Goal: Task Accomplishment & Management: Manage account settings

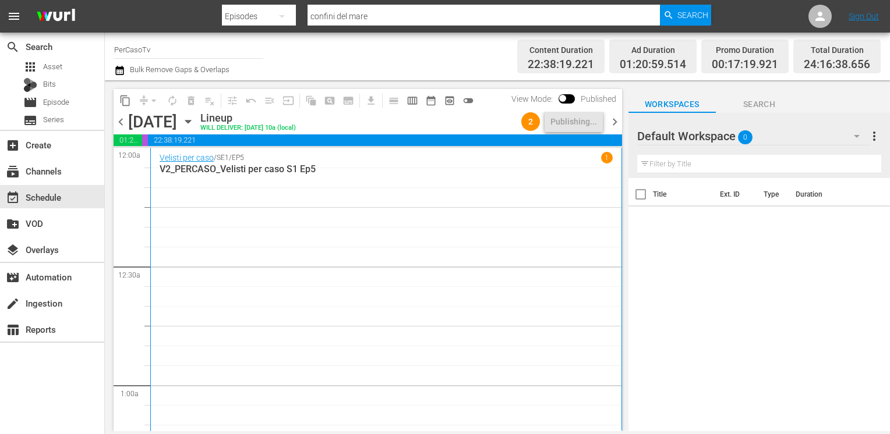
scroll to position [5773, 0]
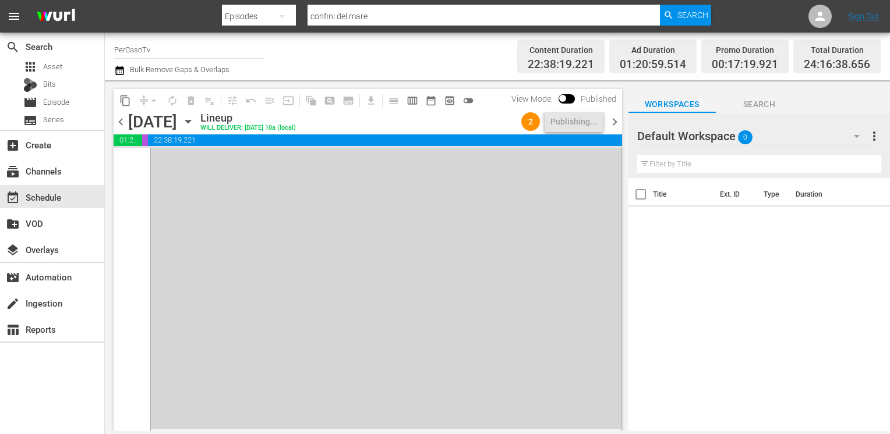
click at [619, 125] on span "chevron_right" at bounding box center [614, 122] width 15 height 15
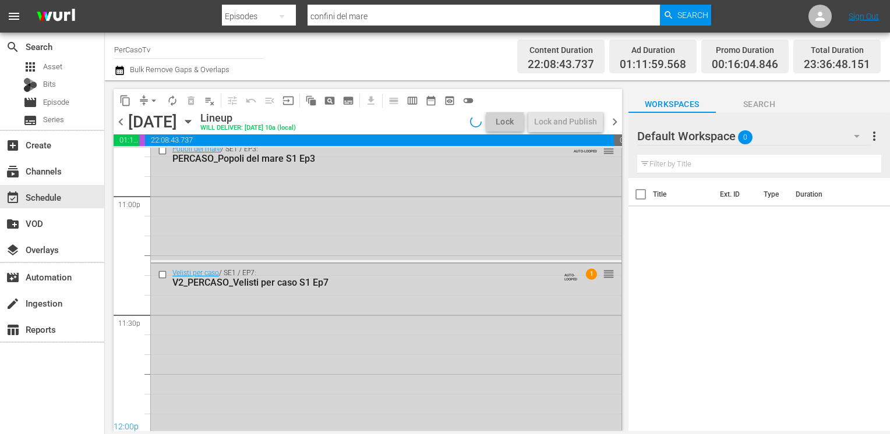
scroll to position [5682, 0]
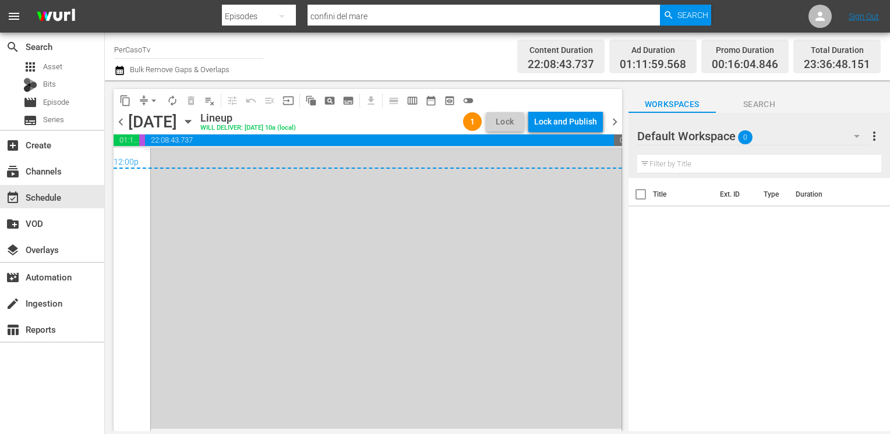
click at [125, 121] on span "chevron_left" at bounding box center [121, 122] width 15 height 15
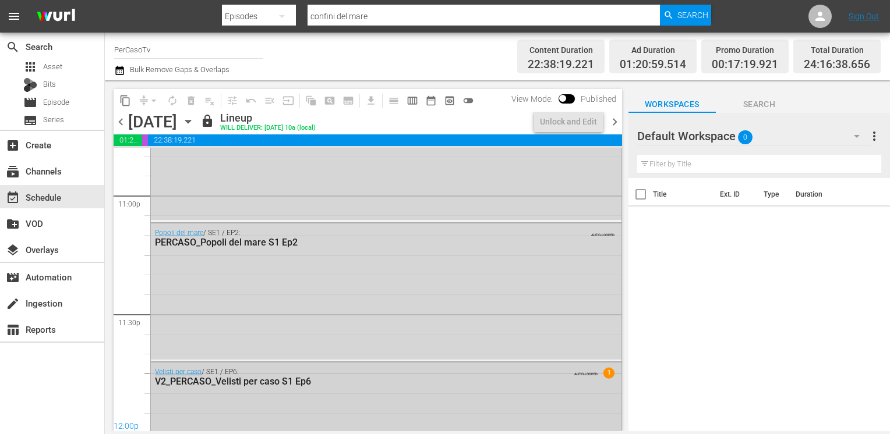
scroll to position [5773, 0]
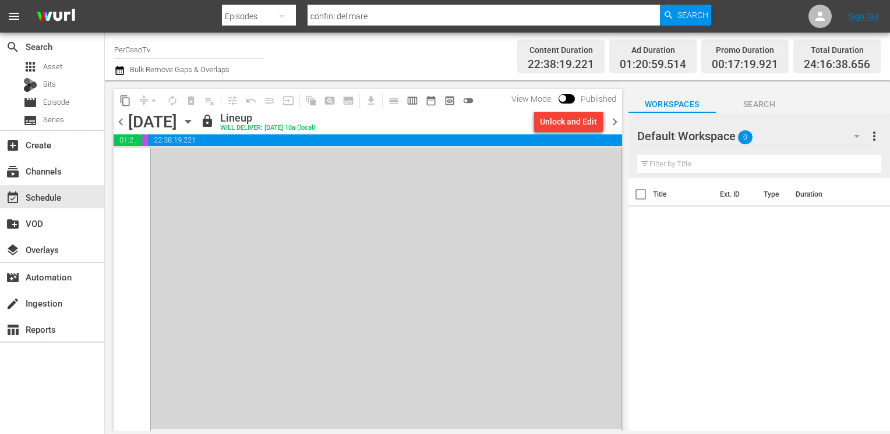
click at [614, 125] on span "chevron_right" at bounding box center [614, 122] width 15 height 15
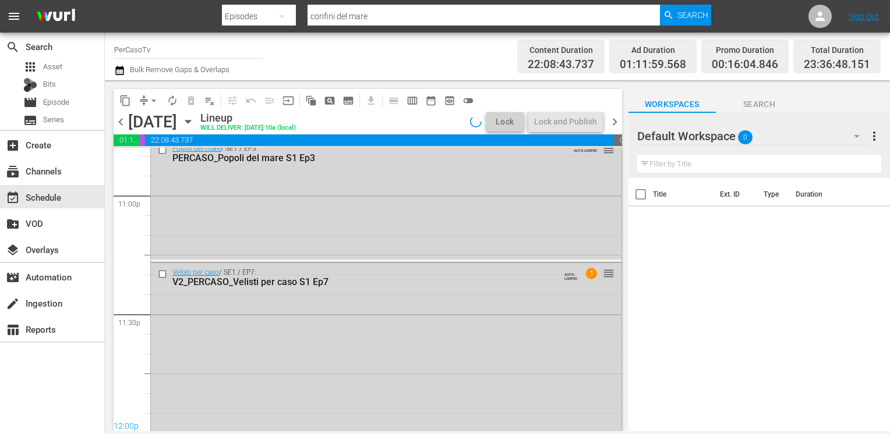
scroll to position [5682, 0]
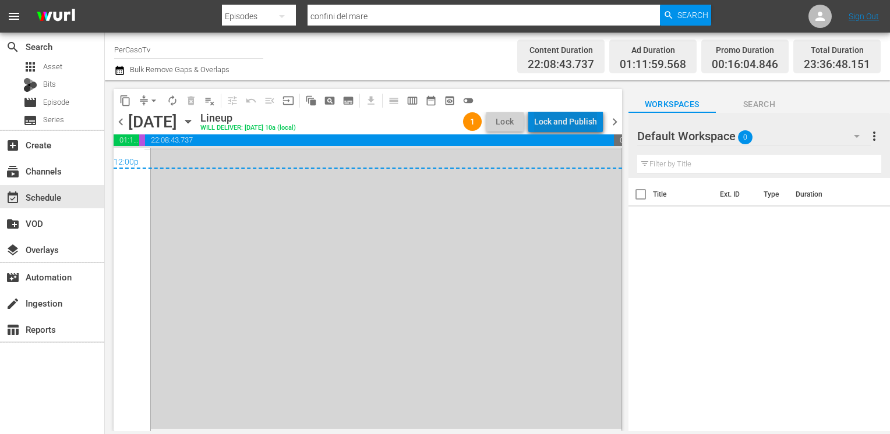
click at [571, 126] on div "Lock and Publish" at bounding box center [565, 121] width 63 height 21
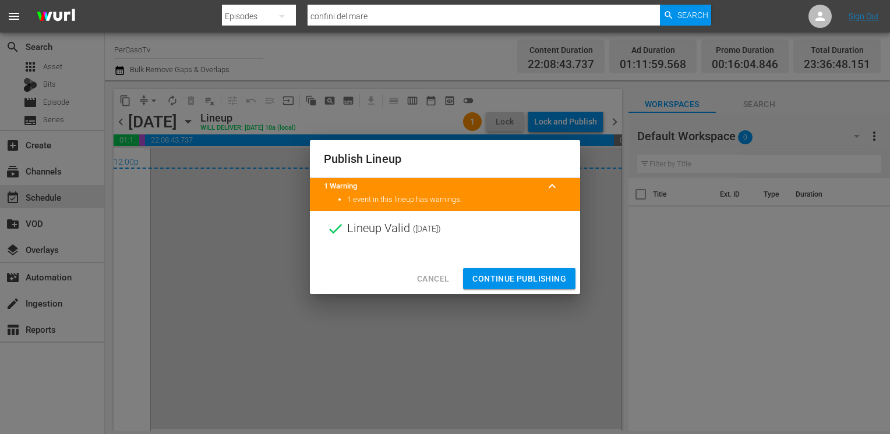
click at [507, 273] on span "Continue Publishing" at bounding box center [519, 279] width 94 height 15
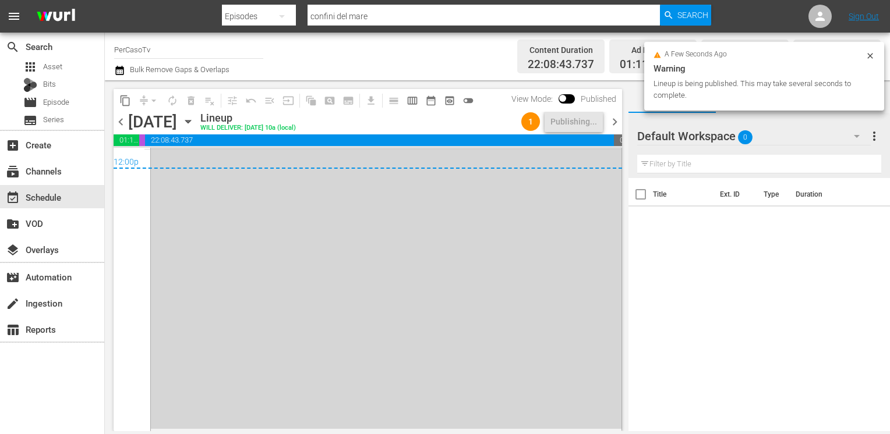
click at [615, 126] on span "chevron_right" at bounding box center [614, 122] width 15 height 15
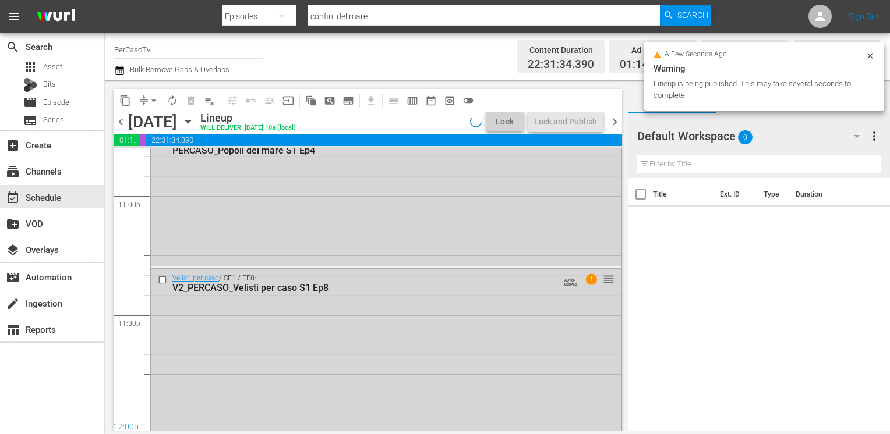
scroll to position [5694, 0]
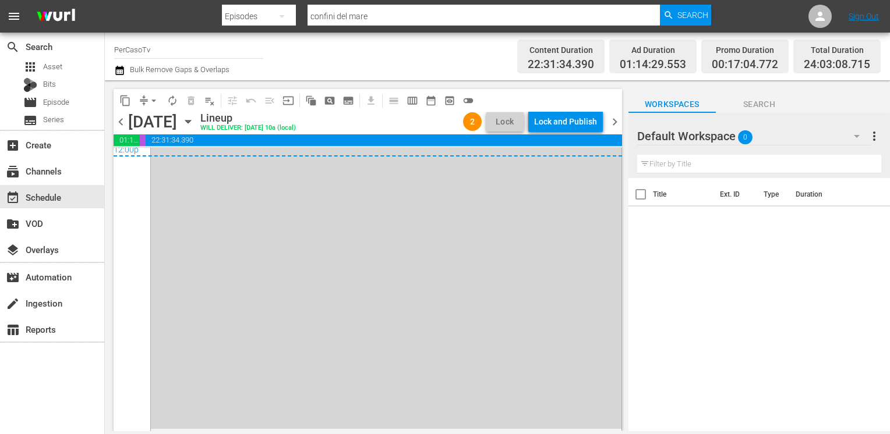
click at [564, 116] on div "Lock and Publish" at bounding box center [565, 121] width 63 height 21
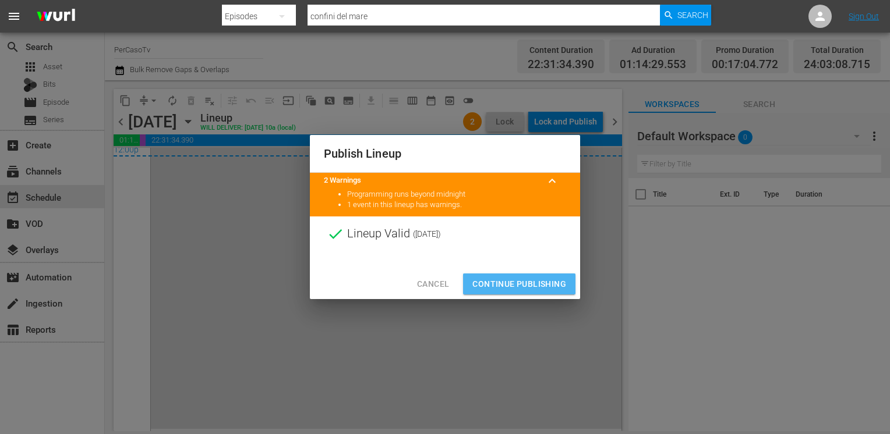
click at [511, 283] on span "Continue Publishing" at bounding box center [519, 284] width 94 height 15
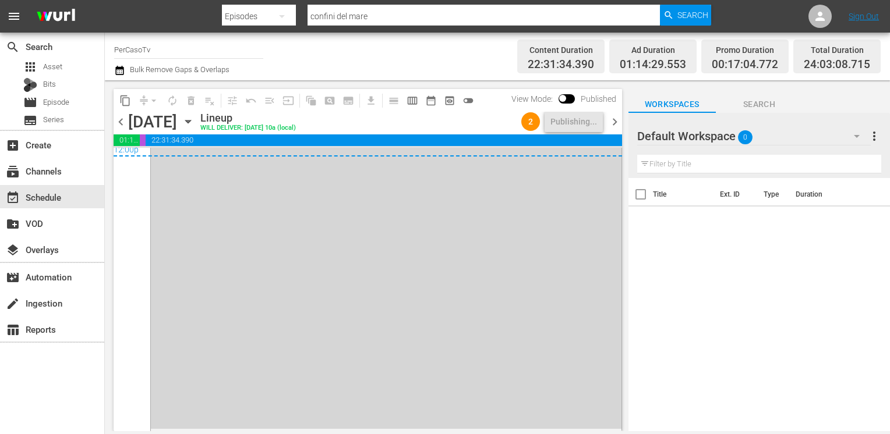
click at [613, 121] on span "chevron_right" at bounding box center [614, 122] width 15 height 15
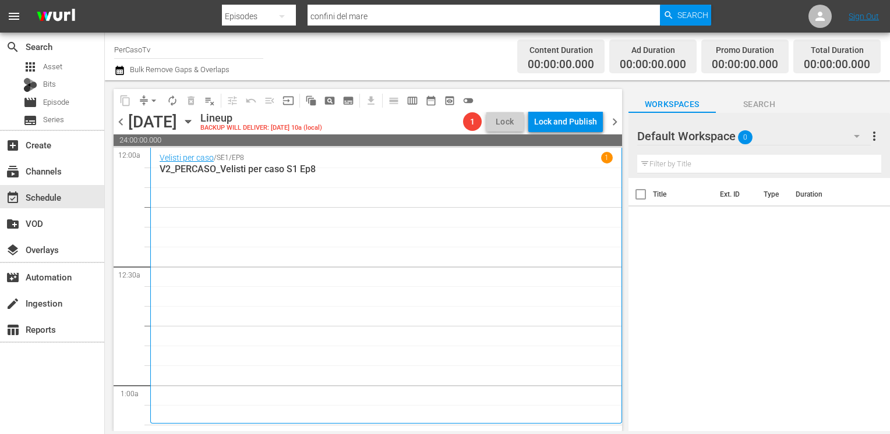
click at [123, 71] on icon "button" at bounding box center [119, 70] width 11 height 14
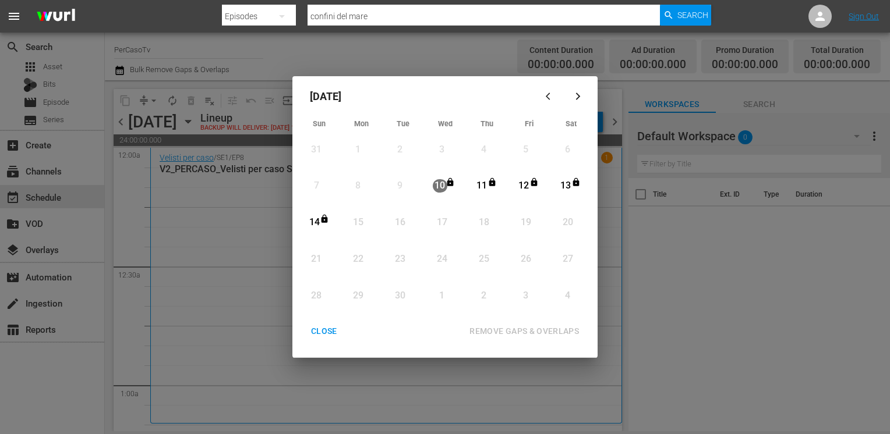
click at [319, 333] on div "CLOSE" at bounding box center [324, 331] width 45 height 15
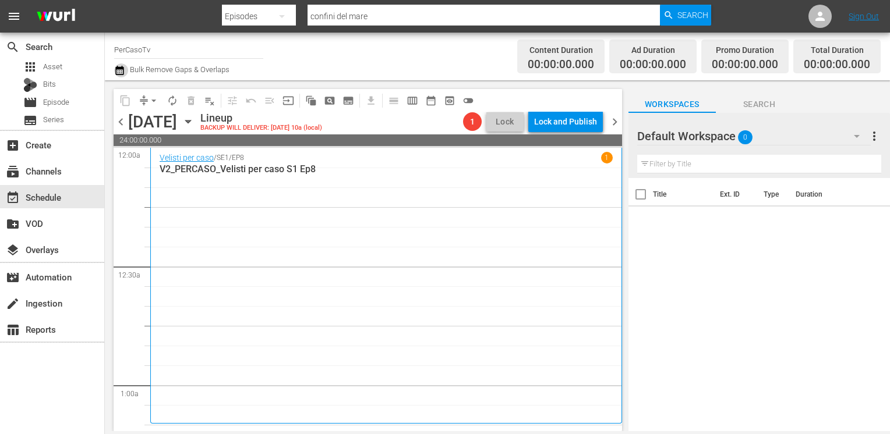
click at [121, 71] on icon "button" at bounding box center [119, 70] width 8 height 9
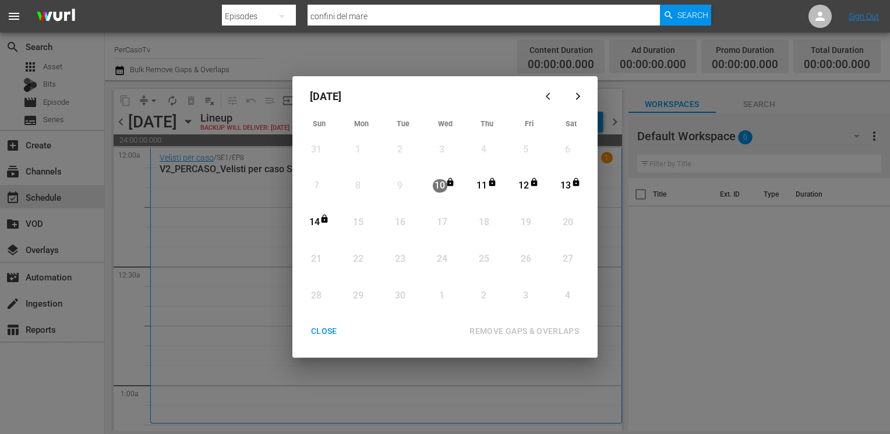
click at [324, 328] on div "CLOSE" at bounding box center [324, 331] width 45 height 15
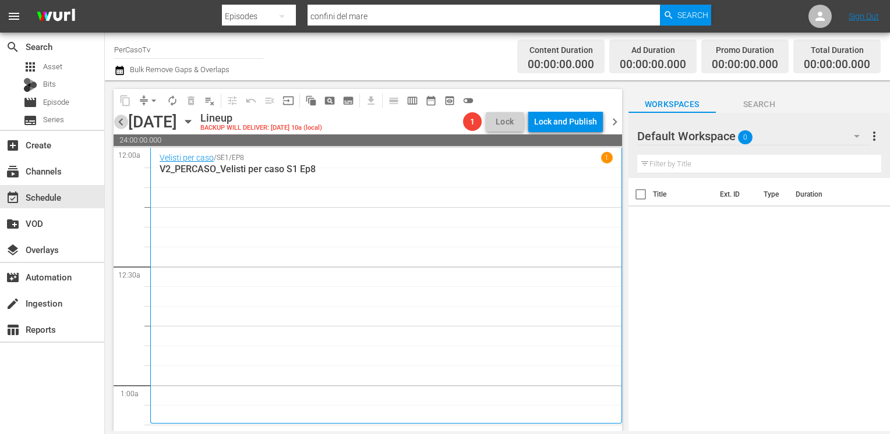
click at [126, 116] on span "chevron_left" at bounding box center [121, 122] width 15 height 15
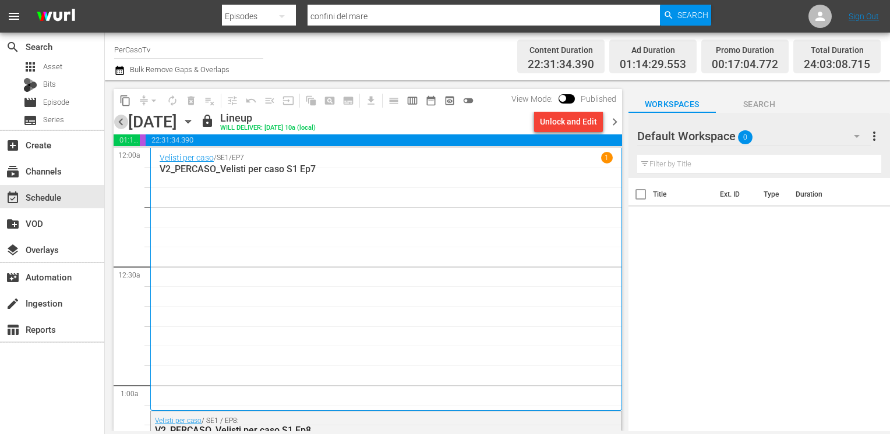
click at [121, 122] on span "chevron_left" at bounding box center [121, 122] width 15 height 15
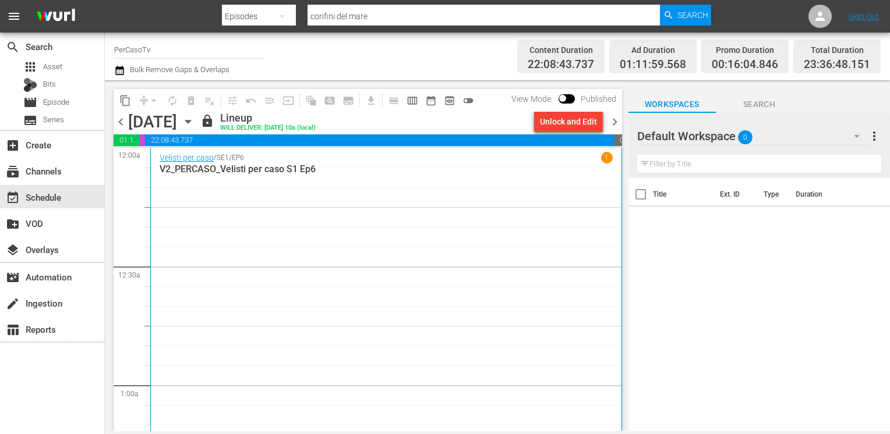
click at [119, 68] on icon "button" at bounding box center [119, 70] width 8 height 9
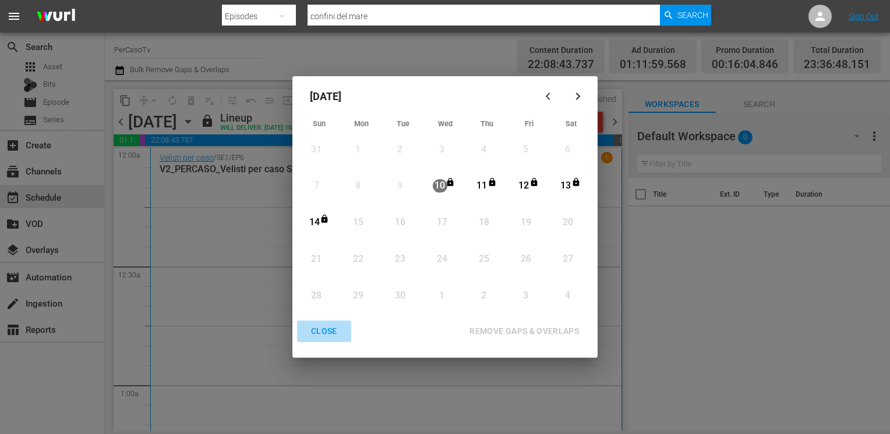
drag, startPoint x: 322, startPoint y: 330, endPoint x: 323, endPoint y: 344, distance: 13.4
click at [323, 330] on div "CLOSE" at bounding box center [324, 331] width 45 height 15
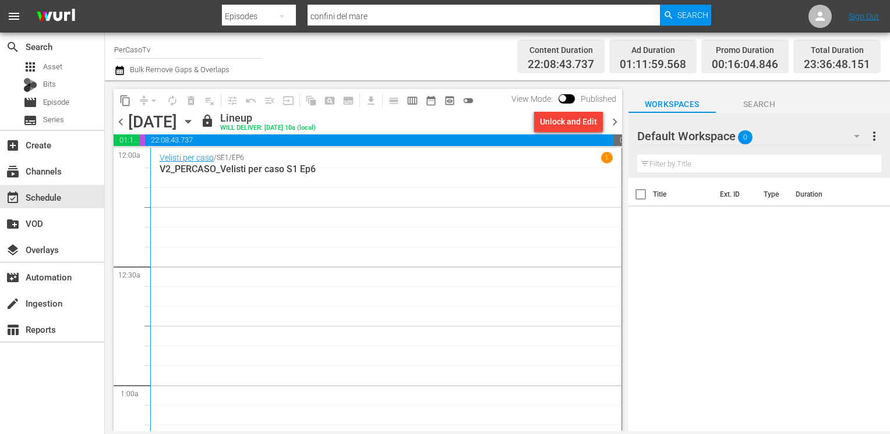
click at [119, 69] on icon "button" at bounding box center [119, 70] width 8 height 9
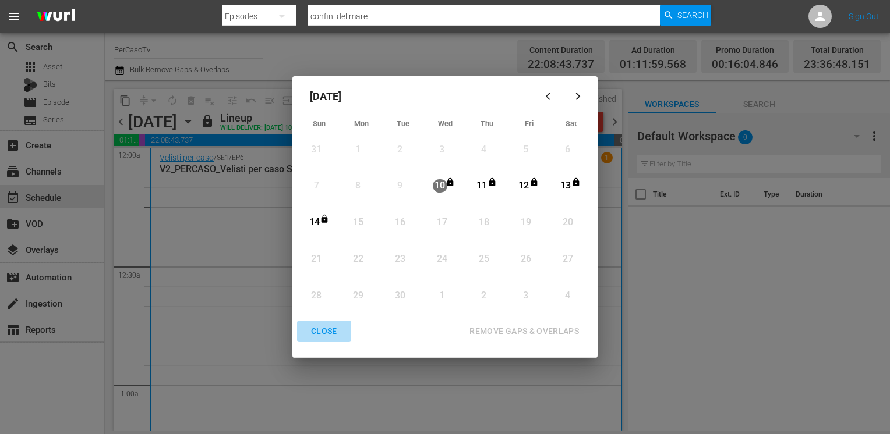
click at [331, 335] on div "CLOSE" at bounding box center [324, 331] width 45 height 15
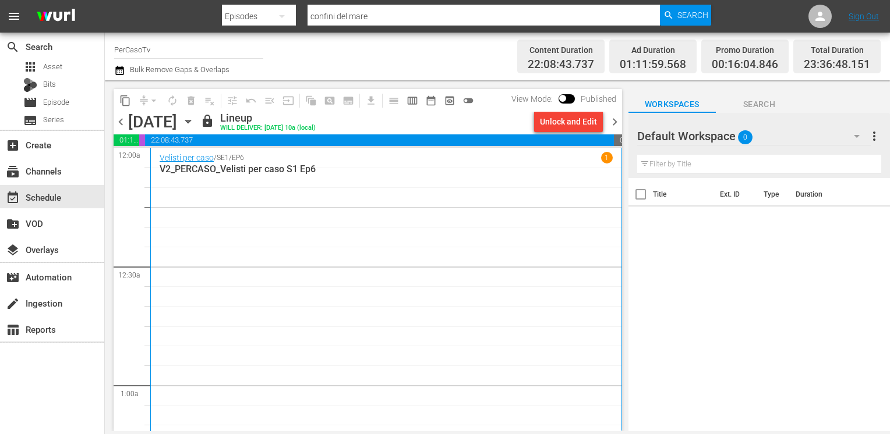
click at [118, 69] on icon "button" at bounding box center [119, 70] width 11 height 14
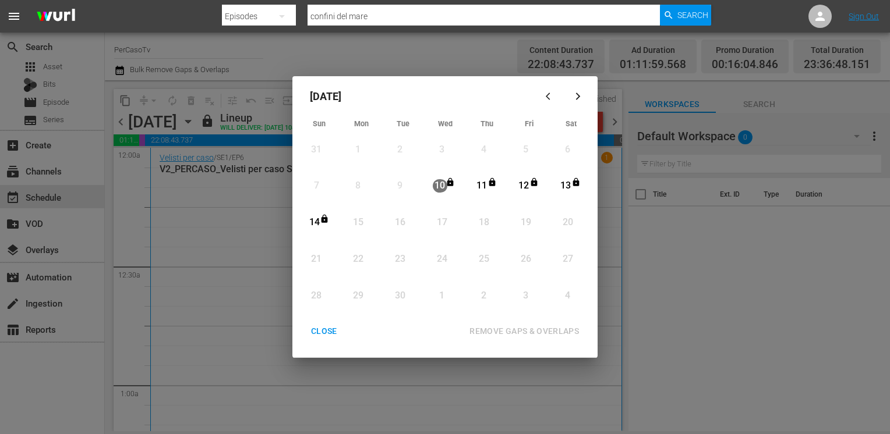
click at [317, 328] on div "CLOSE" at bounding box center [324, 331] width 45 height 15
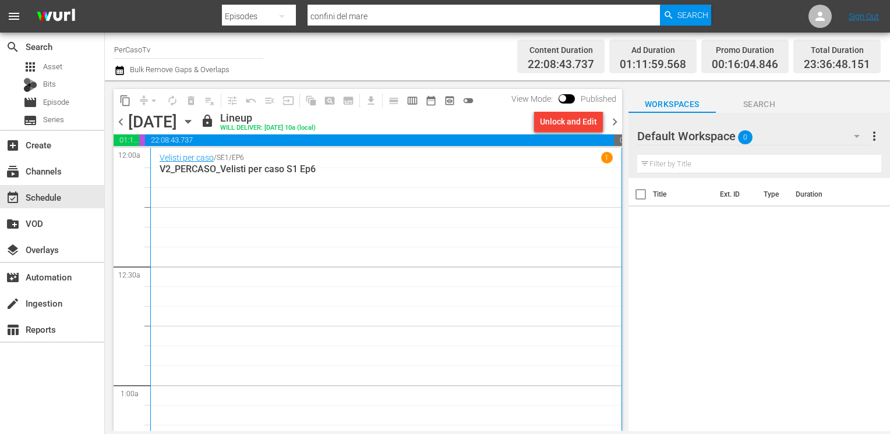
click at [117, 70] on icon "button" at bounding box center [119, 70] width 11 height 14
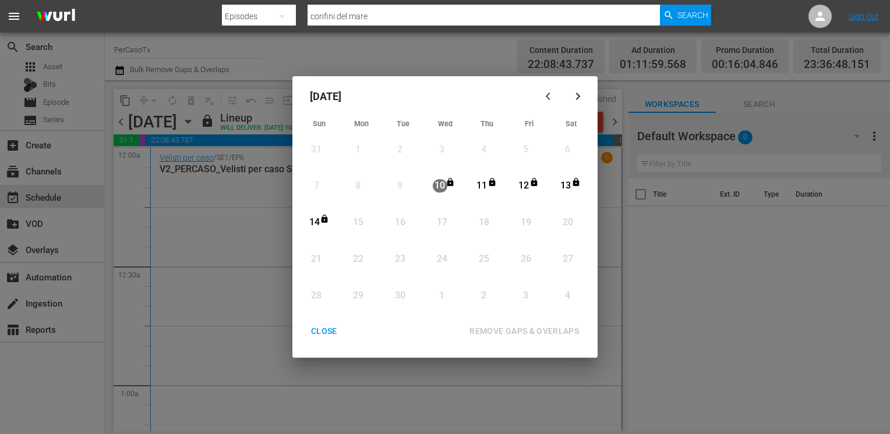
click at [326, 331] on div "CLOSE" at bounding box center [324, 331] width 45 height 15
